Goal: Navigation & Orientation: Find specific page/section

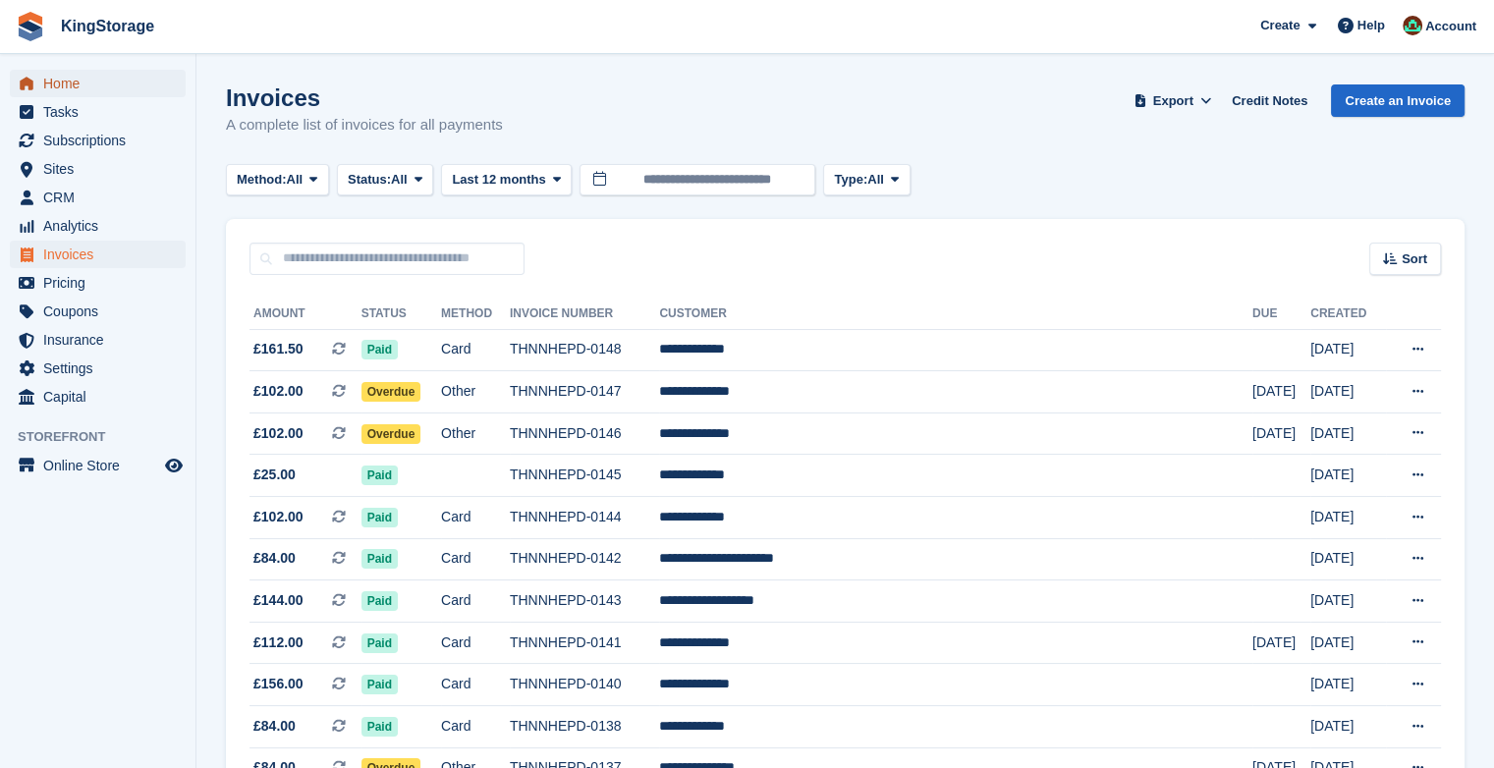
click at [67, 80] on span "Home" at bounding box center [102, 83] width 118 height 27
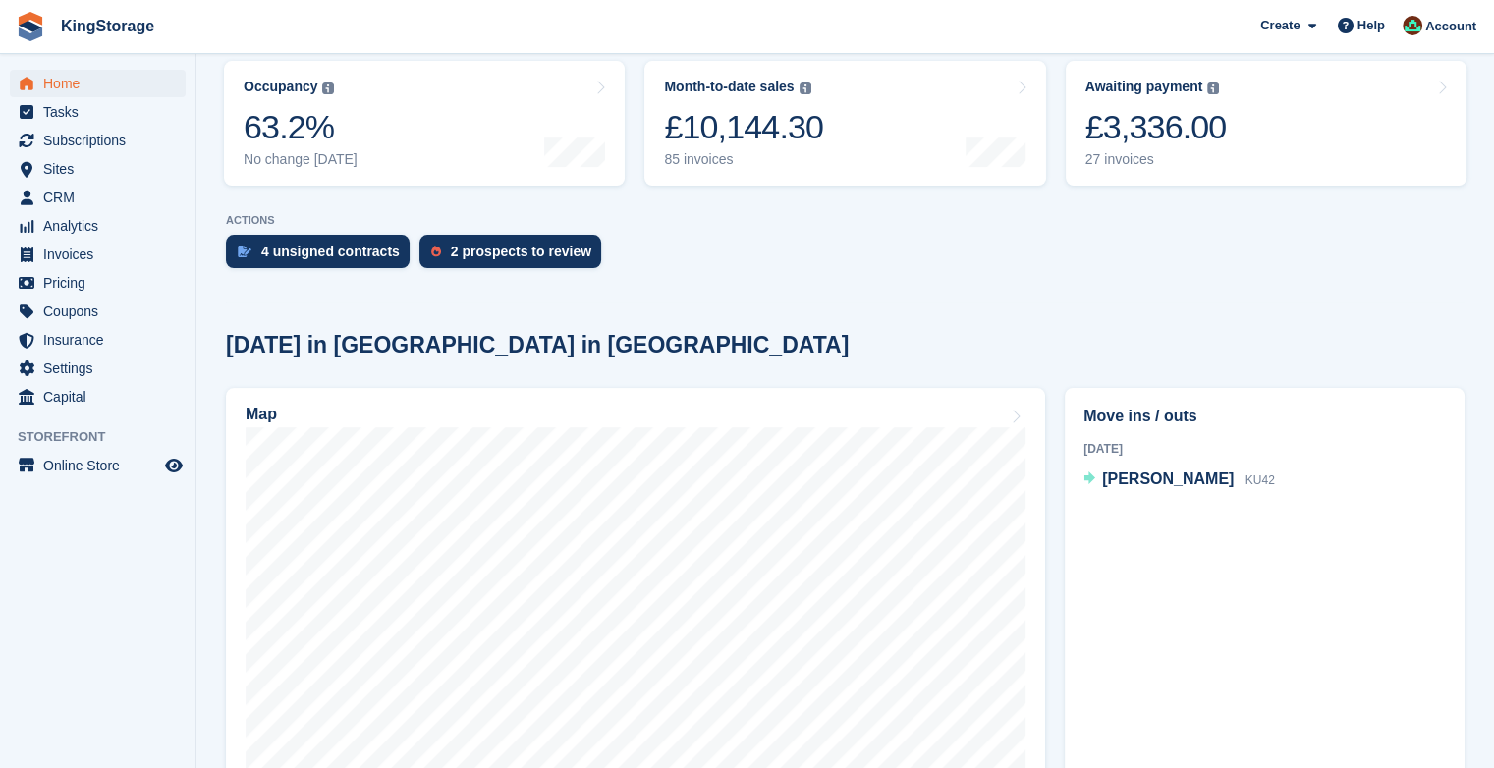
scroll to position [275, 0]
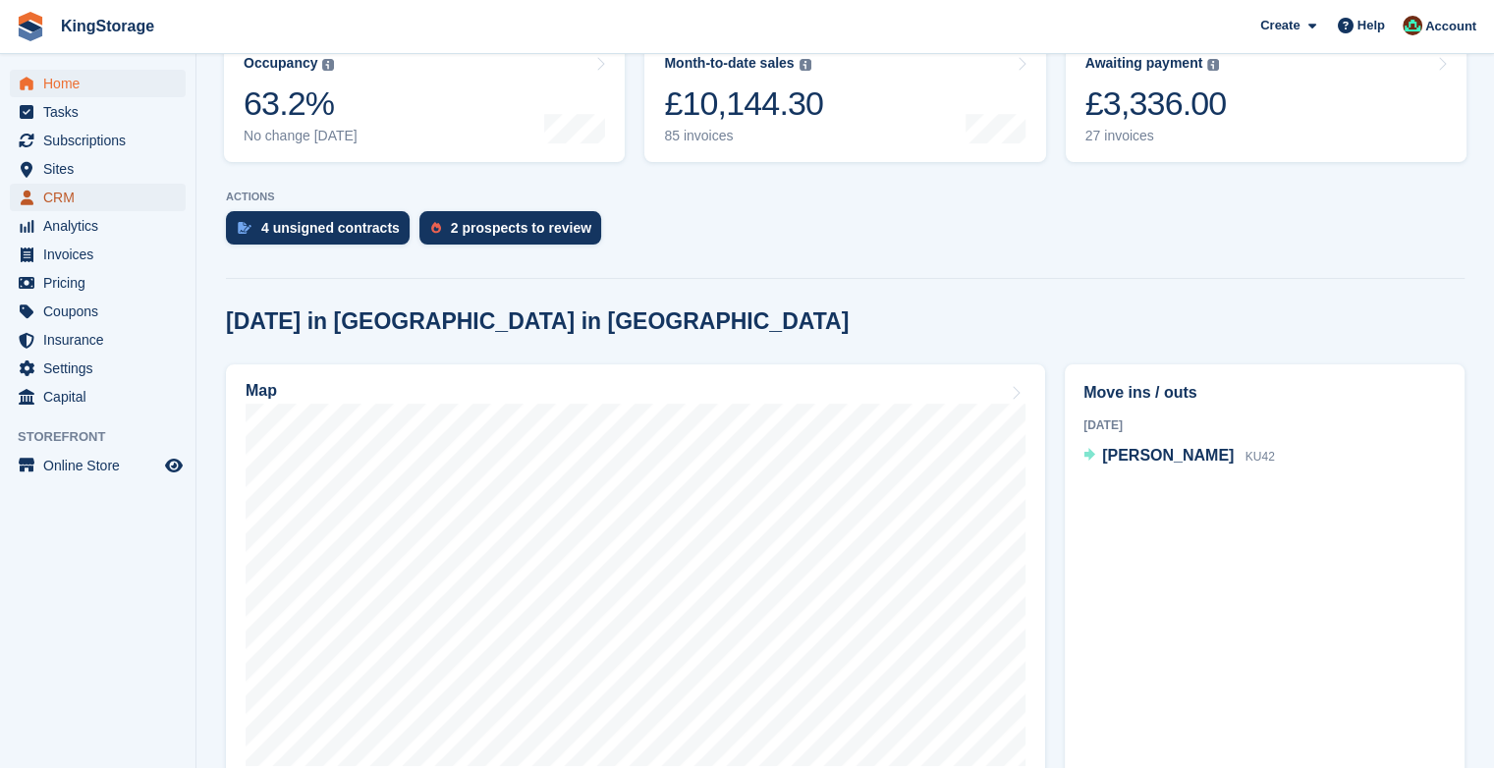
click at [71, 201] on span "CRM" at bounding box center [102, 197] width 118 height 27
